Goal: Find contact information: Find contact information

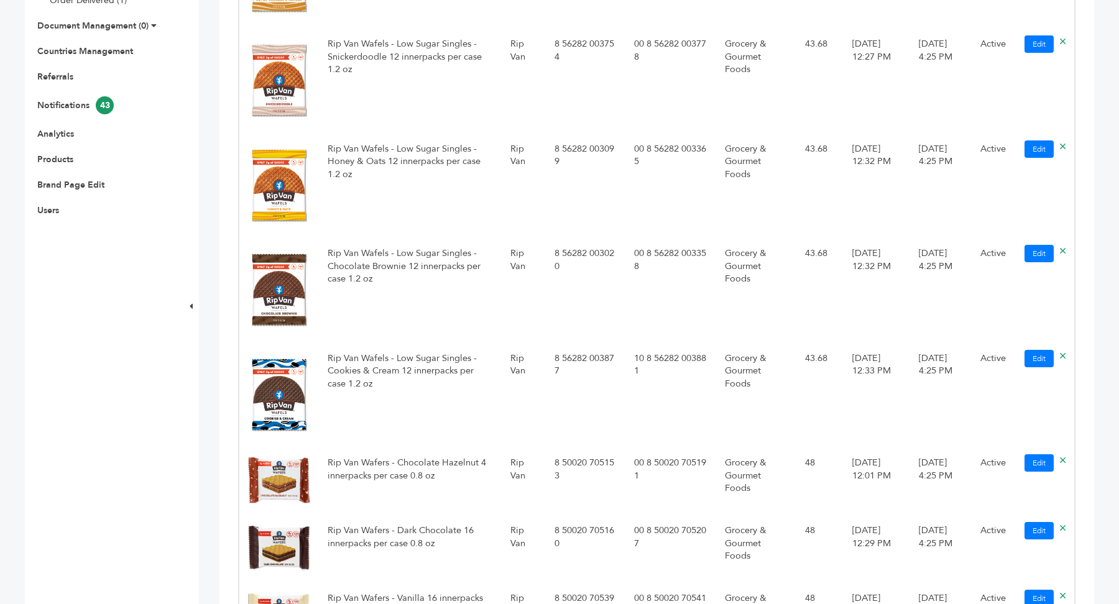
scroll to position [407, 0]
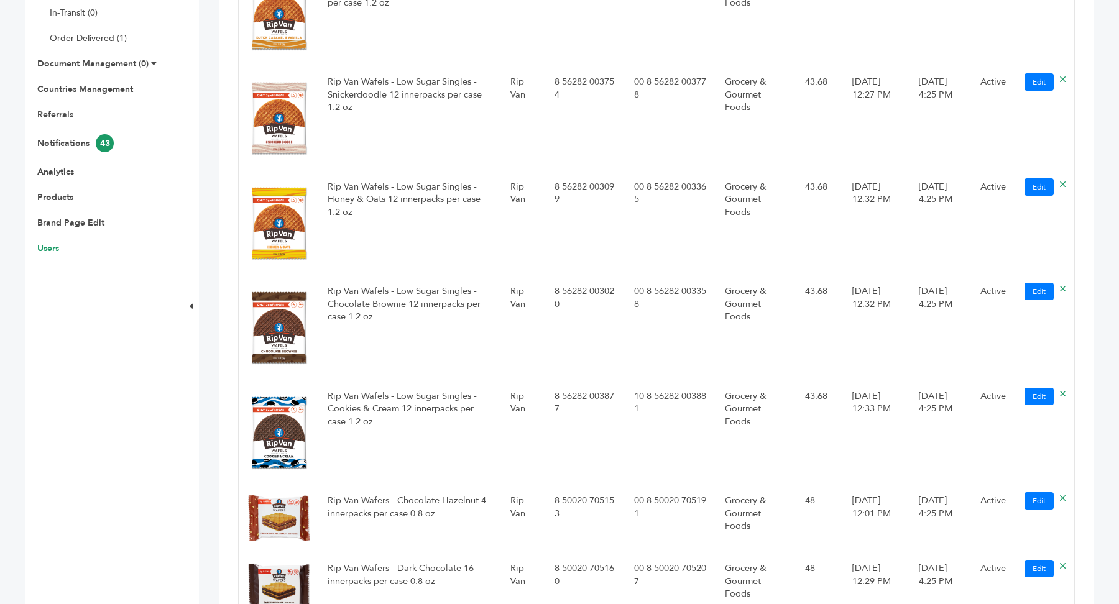
click at [49, 245] on link "Users" at bounding box center [48, 248] width 22 height 12
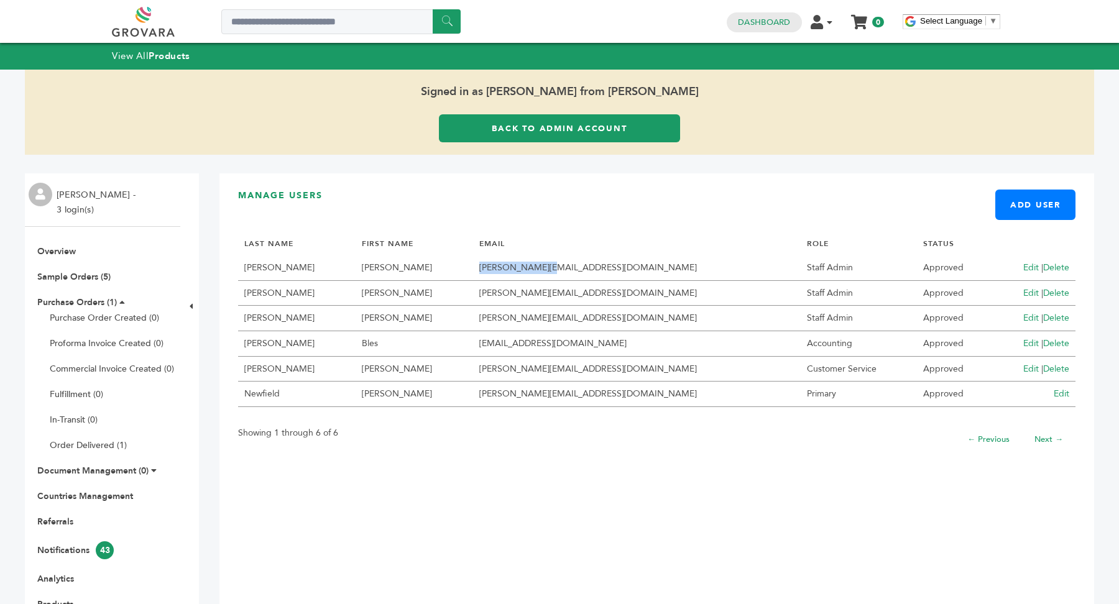
drag, startPoint x: 490, startPoint y: 269, endPoint x: 576, endPoint y: 267, distance: 85.2
click at [576, 267] on td "kane@ripvan.com" at bounding box center [636, 267] width 327 height 25
copy td "kane@ripvan.com"
click at [578, 144] on div "Signed in as Sandra Newfield from Rip Van Back to Admin Account" at bounding box center [559, 112] width 1069 height 85
click at [580, 138] on link "Back to Admin Account" at bounding box center [559, 128] width 241 height 28
